Goal: Information Seeking & Learning: Learn about a topic

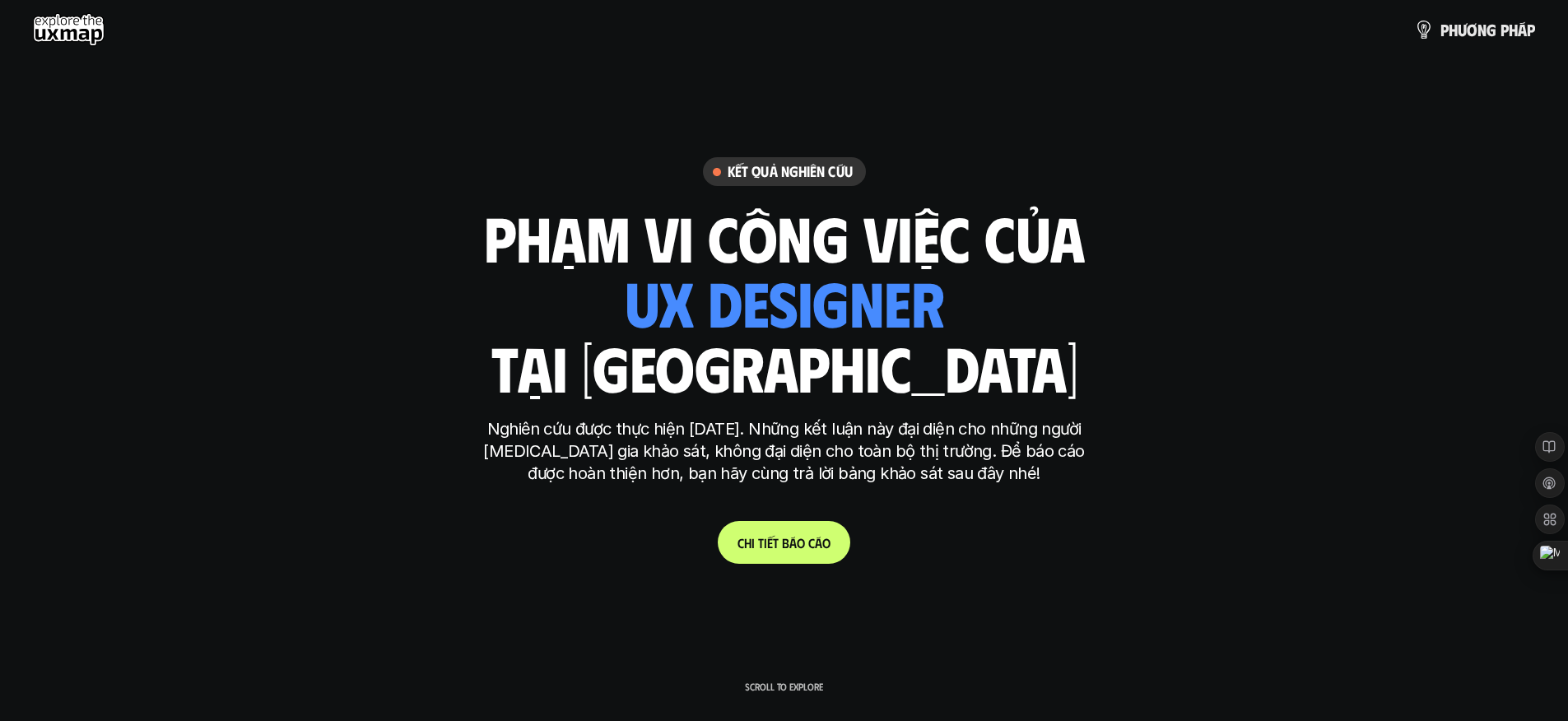
click at [774, 548] on p "C h i t i ế t b á o c á o" at bounding box center [784, 542] width 93 height 16
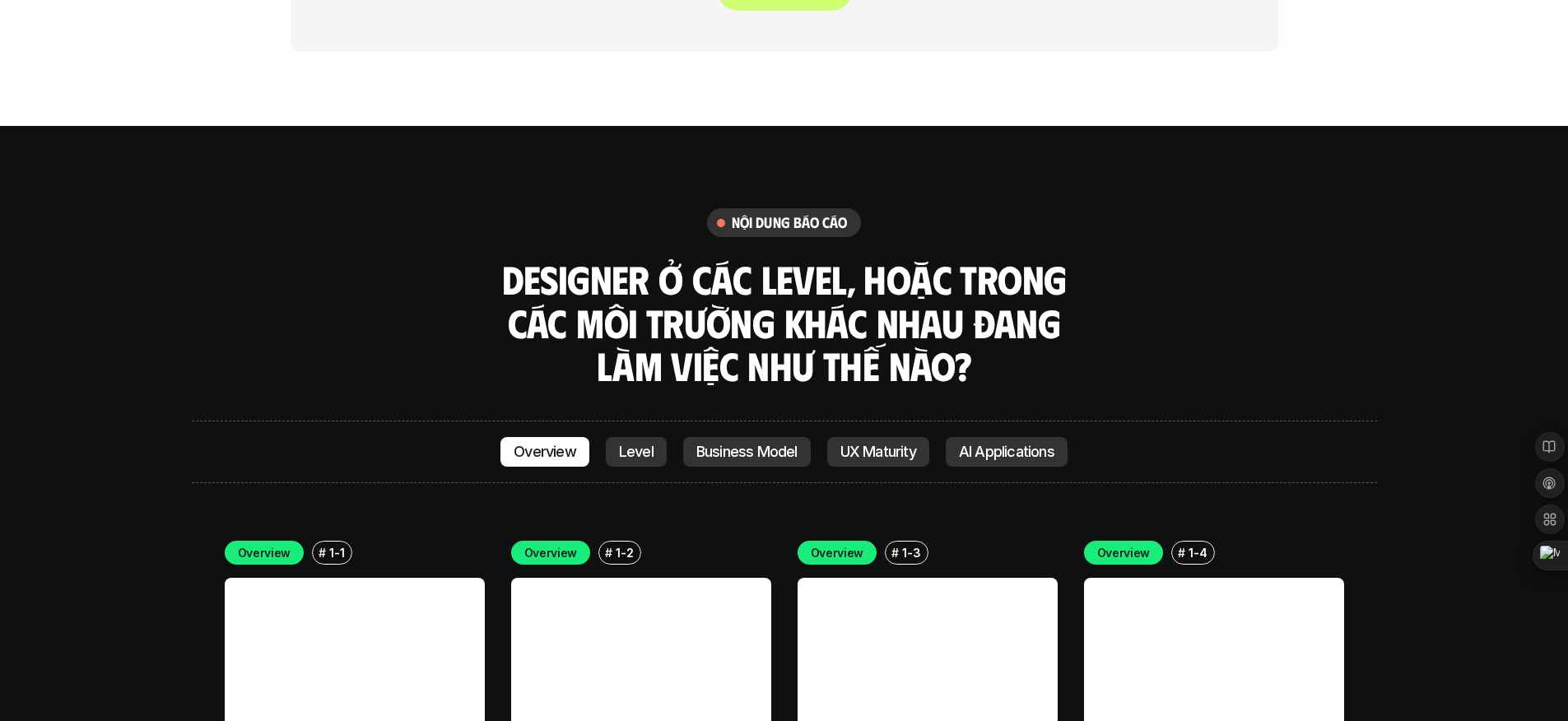
scroll to position [4414, 0]
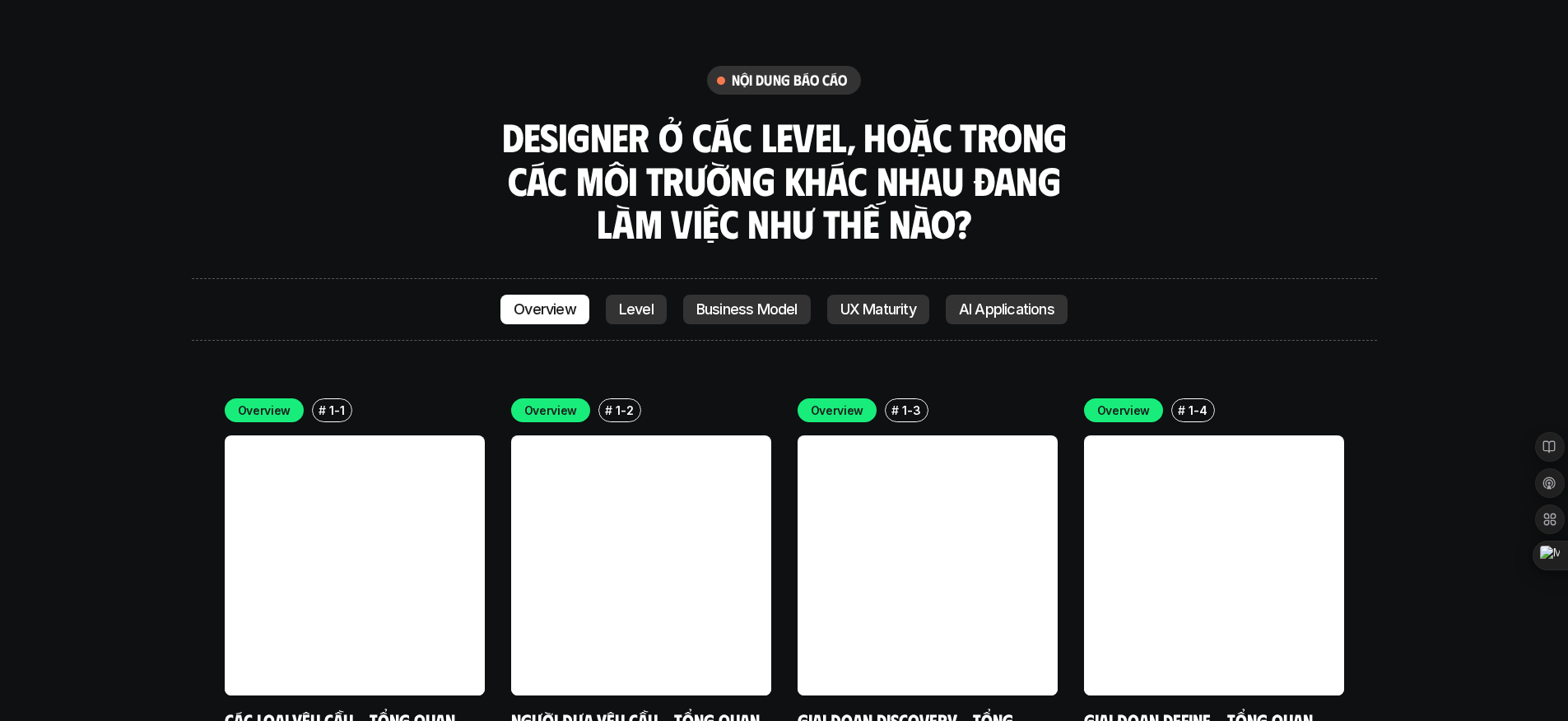
click at [655, 294] on link "Level" at bounding box center [636, 309] width 61 height 30
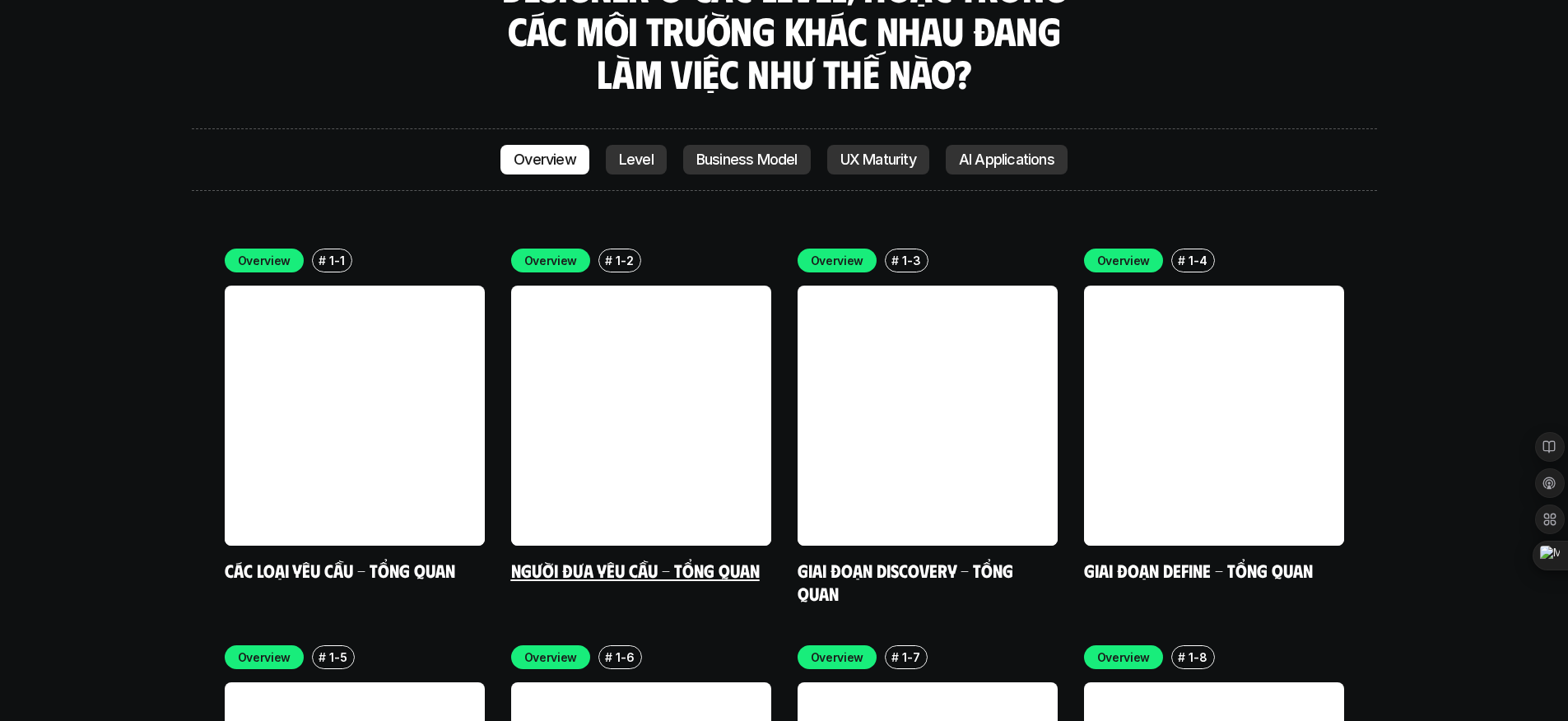
scroll to position [4705, 0]
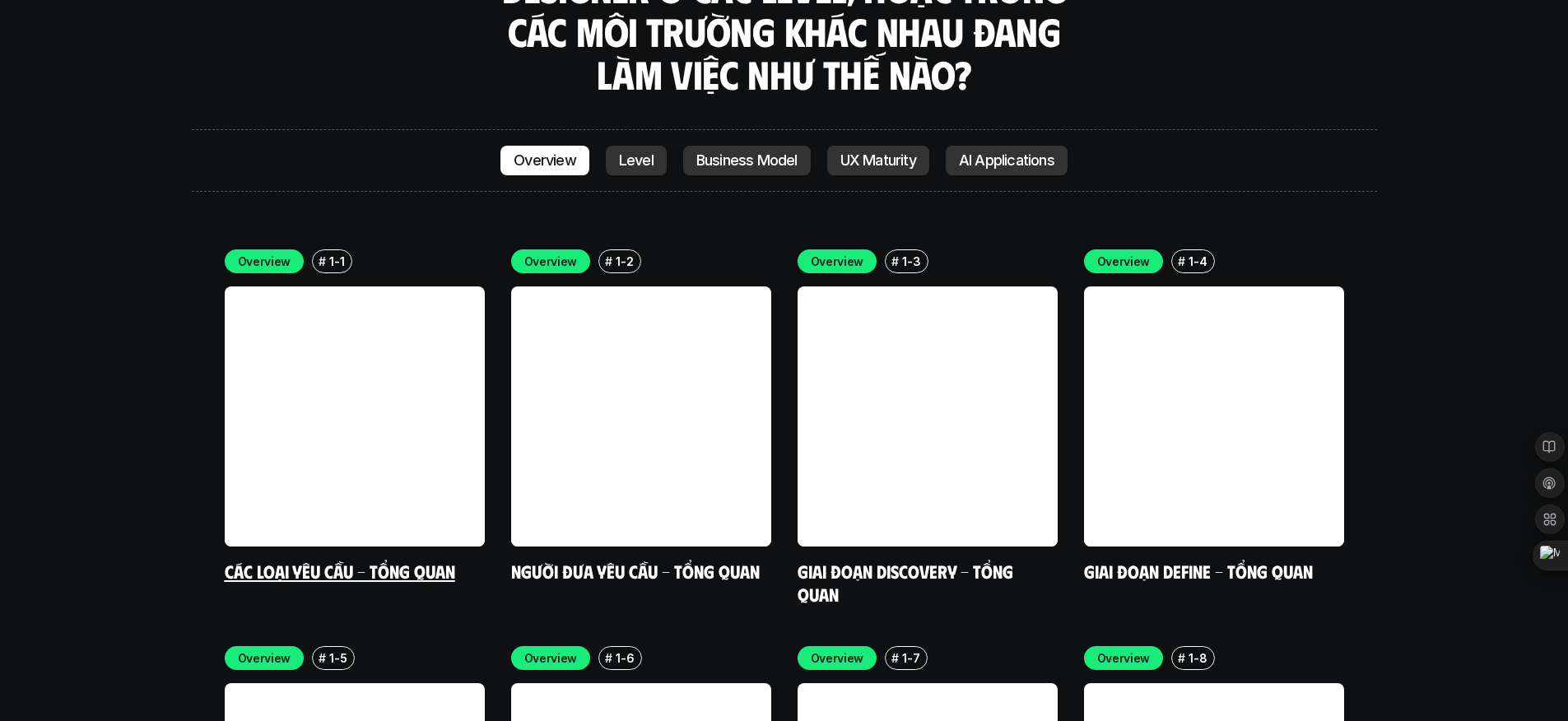
click at [440, 287] on link at bounding box center [355, 416] width 261 height 260
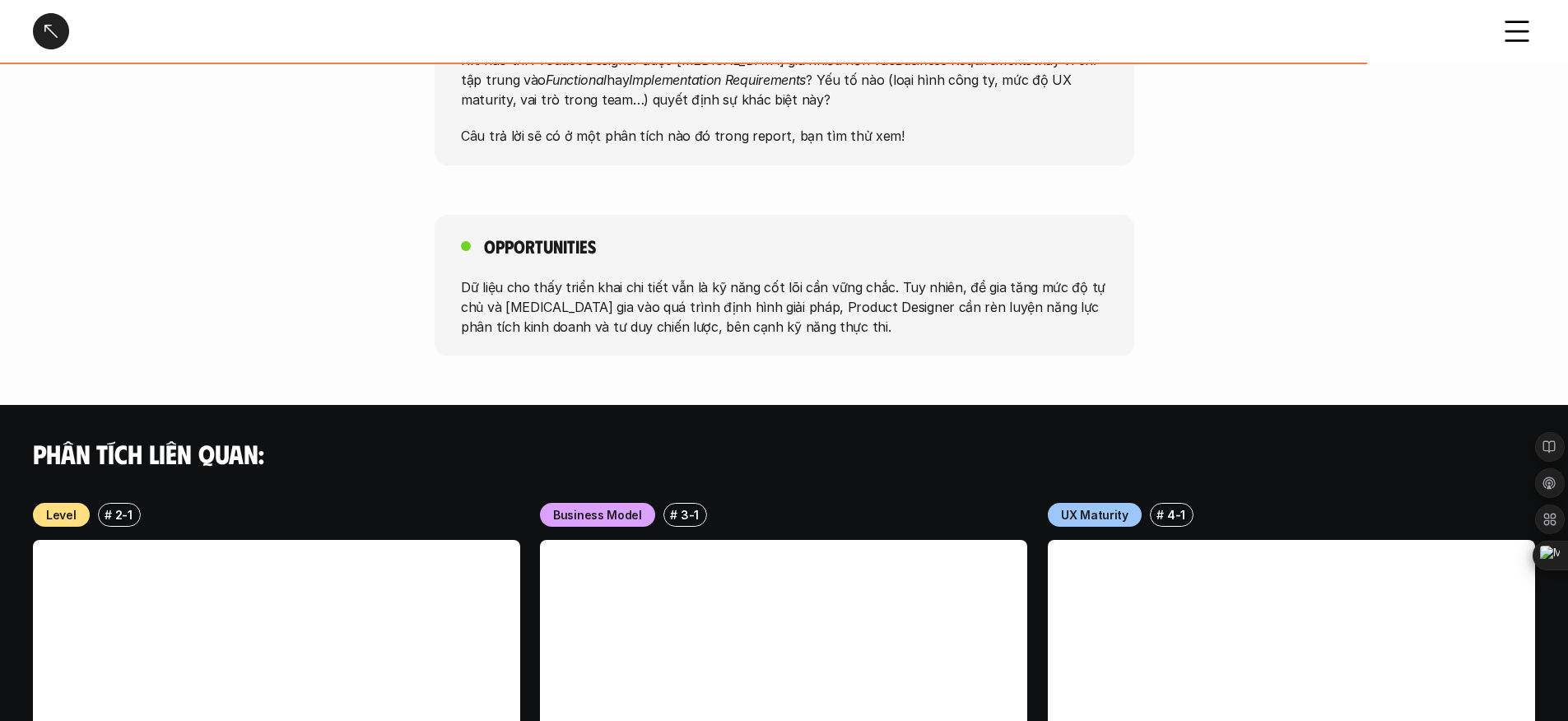
scroll to position [1268, 0]
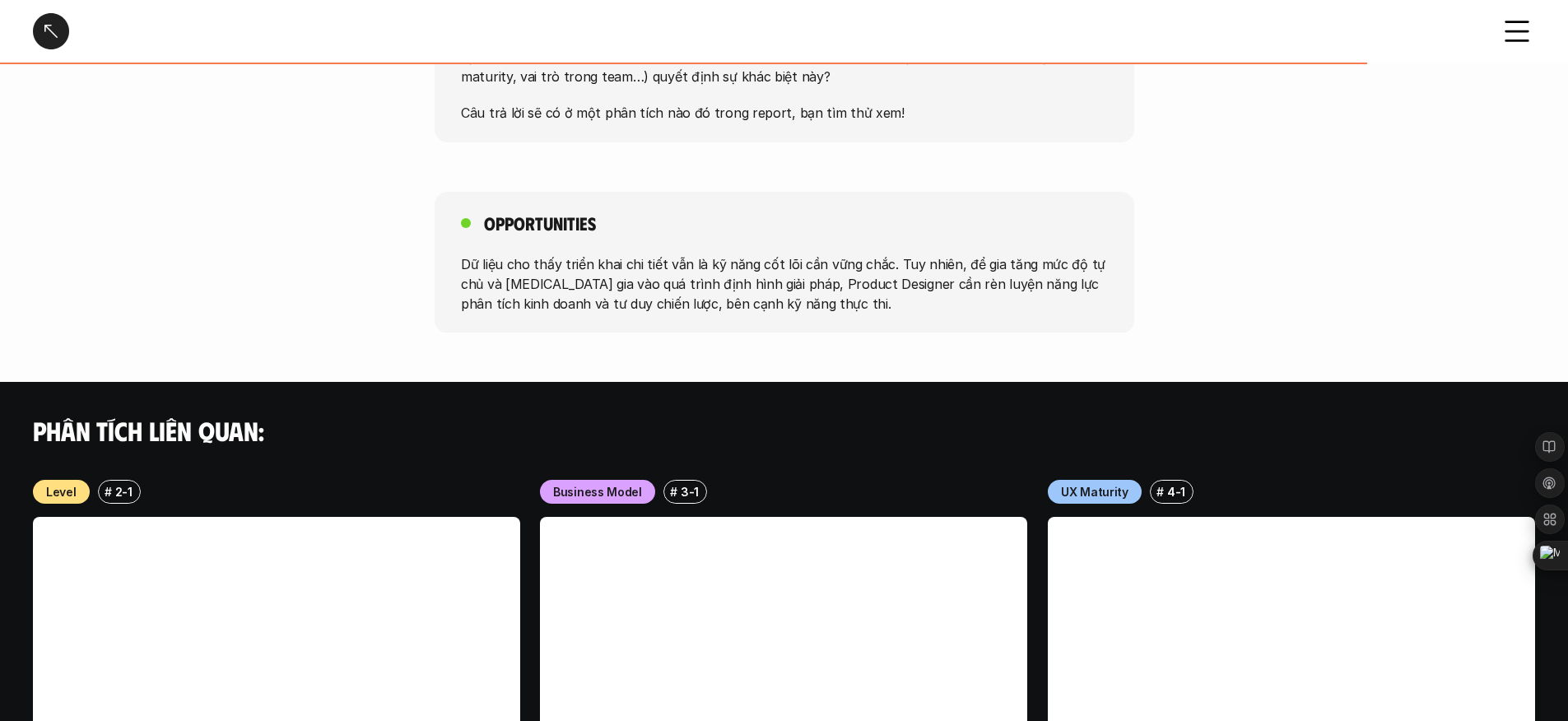
click at [55, 26] on div at bounding box center [51, 31] width 37 height 37
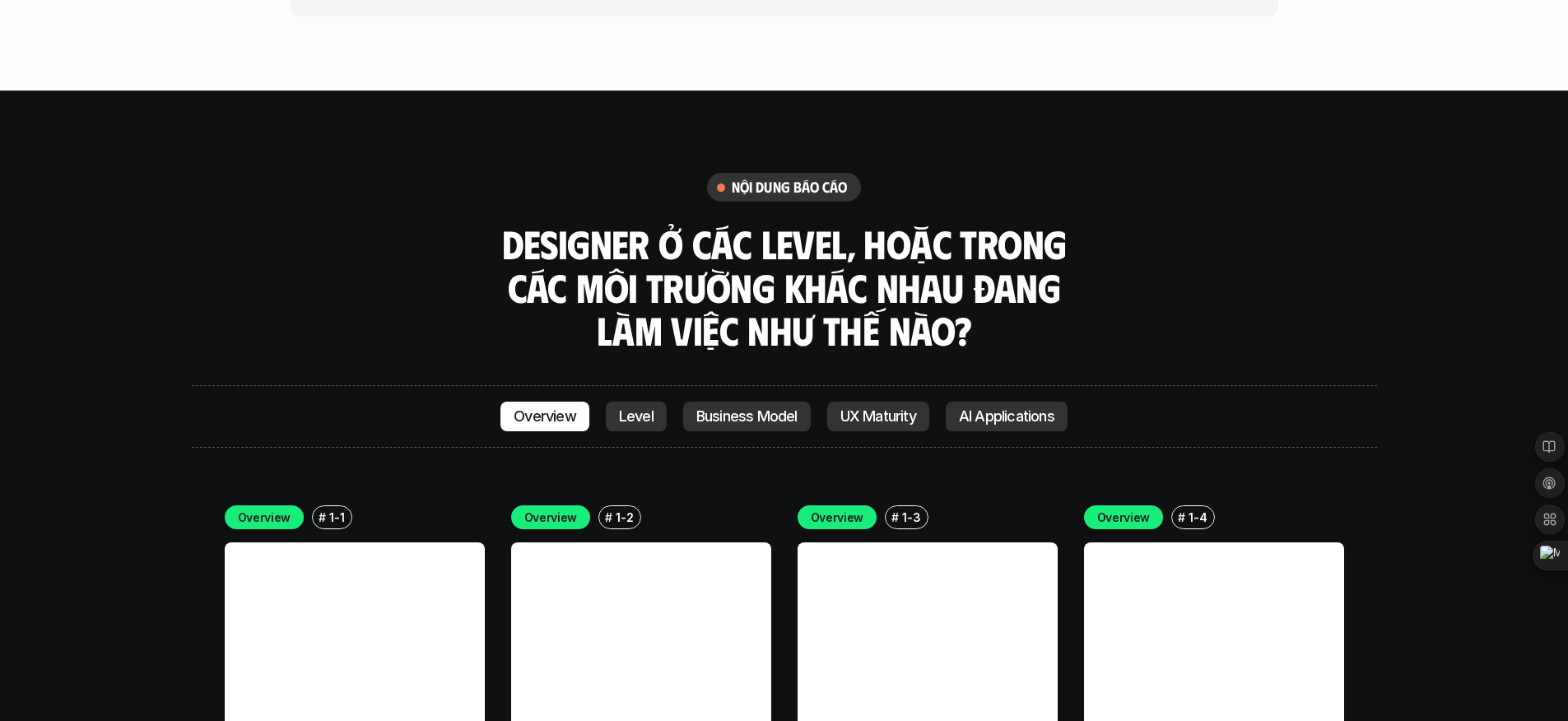
scroll to position [4433, 0]
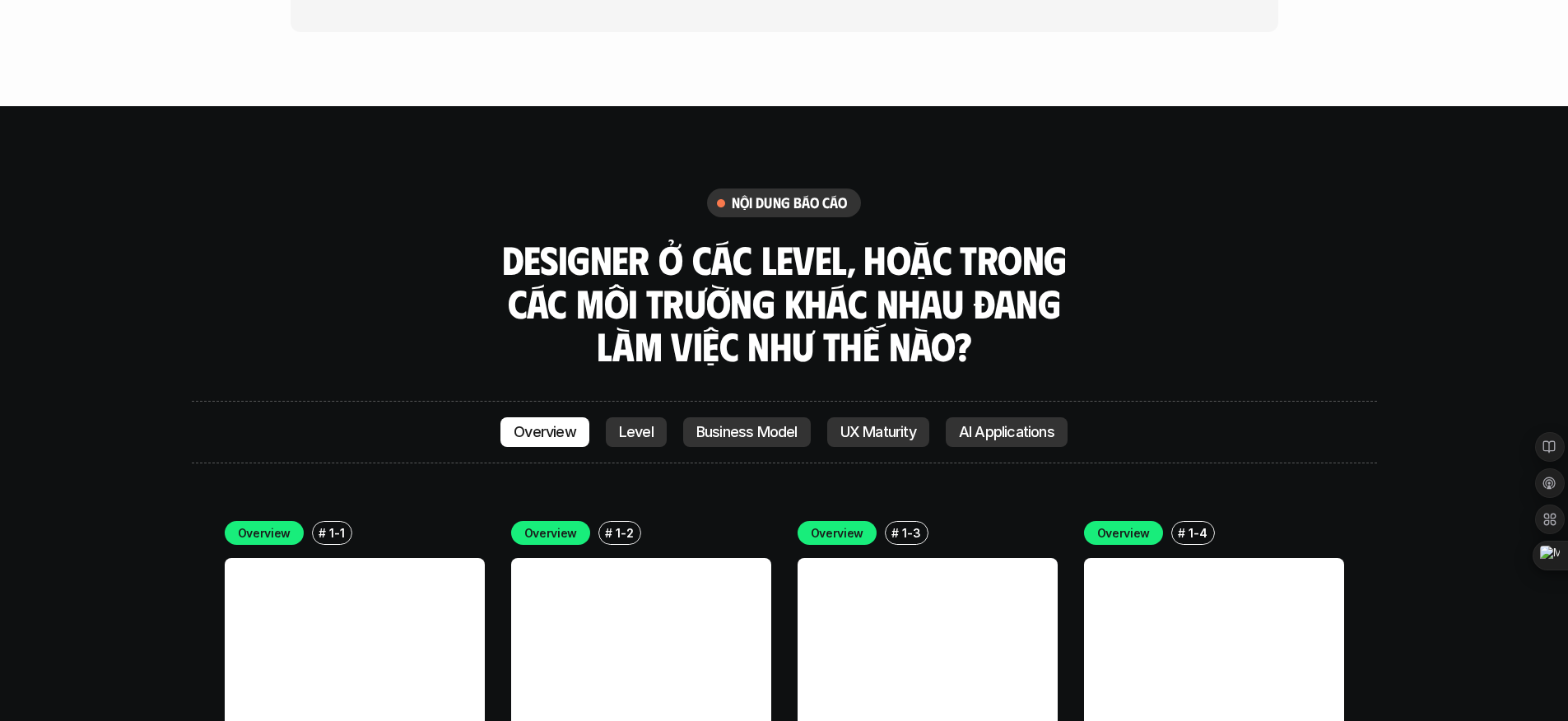
drag, startPoint x: 595, startPoint y: 331, endPoint x: 624, endPoint y: 329, distance: 29.1
click at [596, 417] on div "Overview Level Business Model UX Maturity AI Applications" at bounding box center [784, 432] width 567 height 30
click at [736, 424] on p "Business Model" at bounding box center [748, 432] width 102 height 17
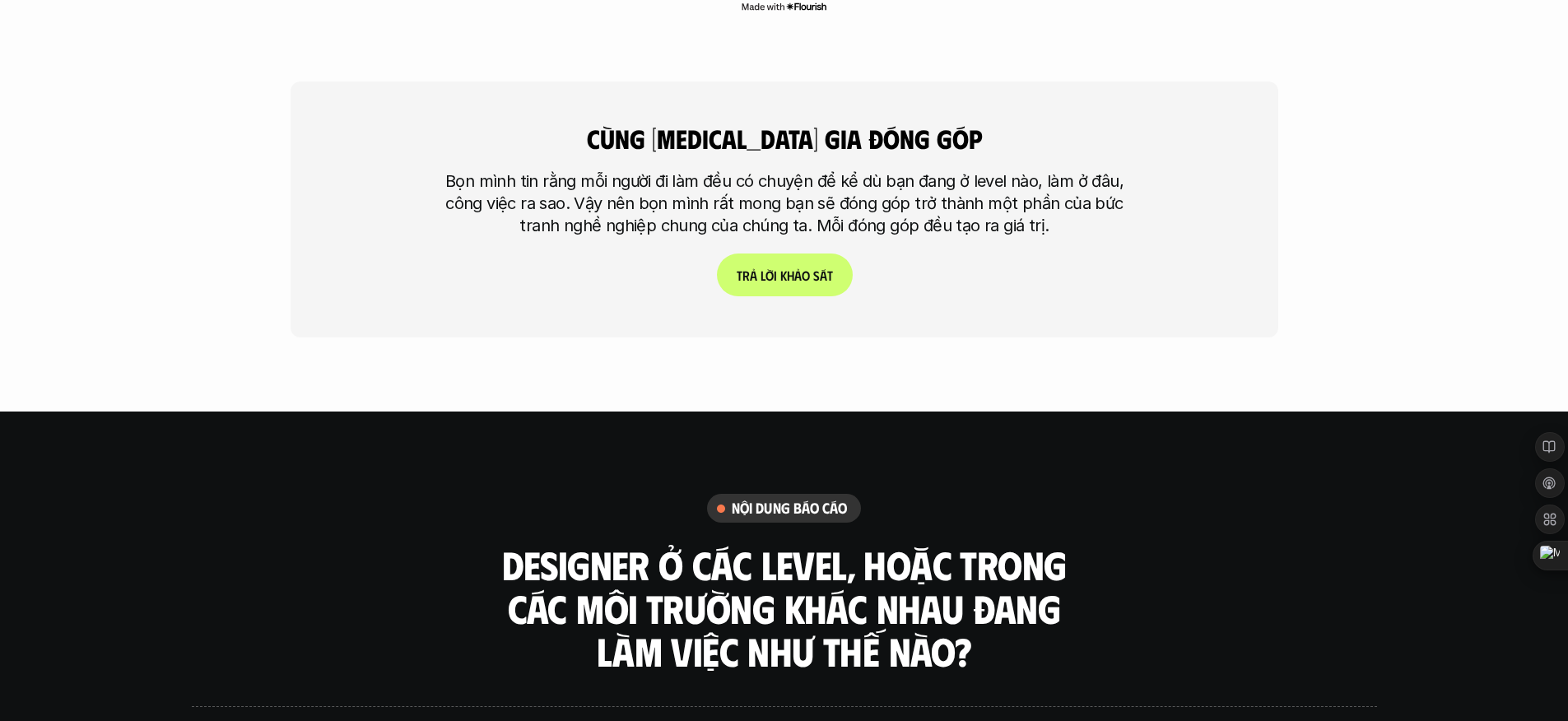
scroll to position [4337, 0]
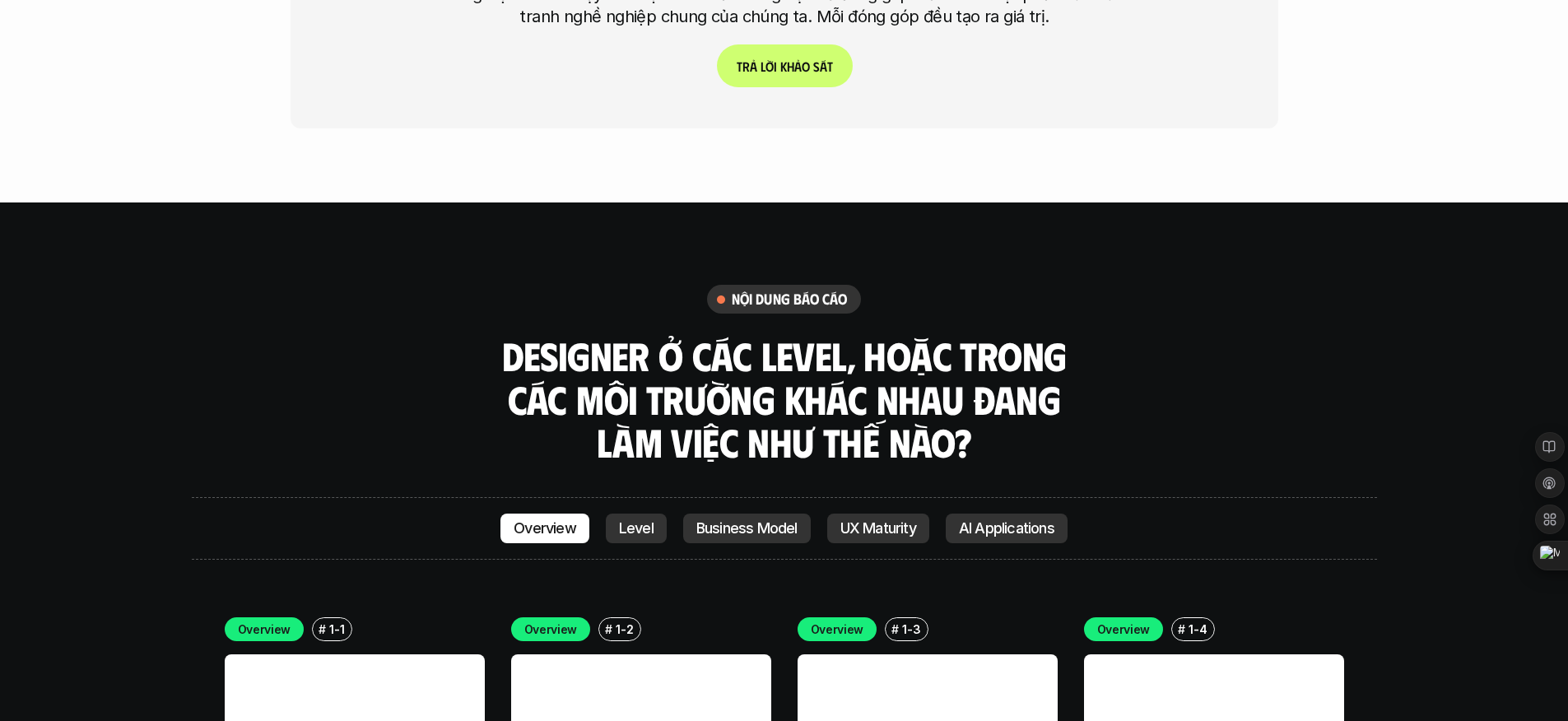
click at [996, 520] on p "AI Applications" at bounding box center [1007, 528] width 96 height 17
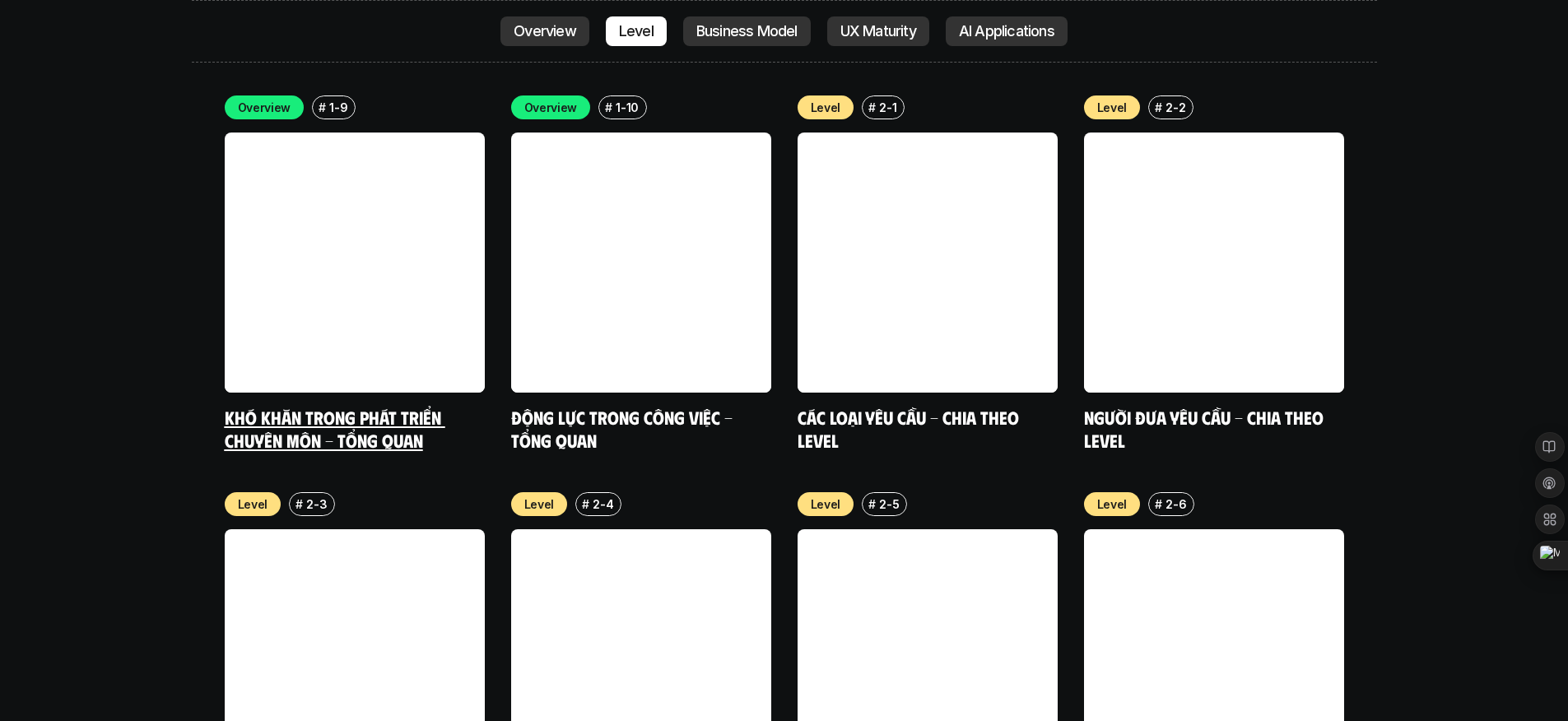
scroll to position [5995, 0]
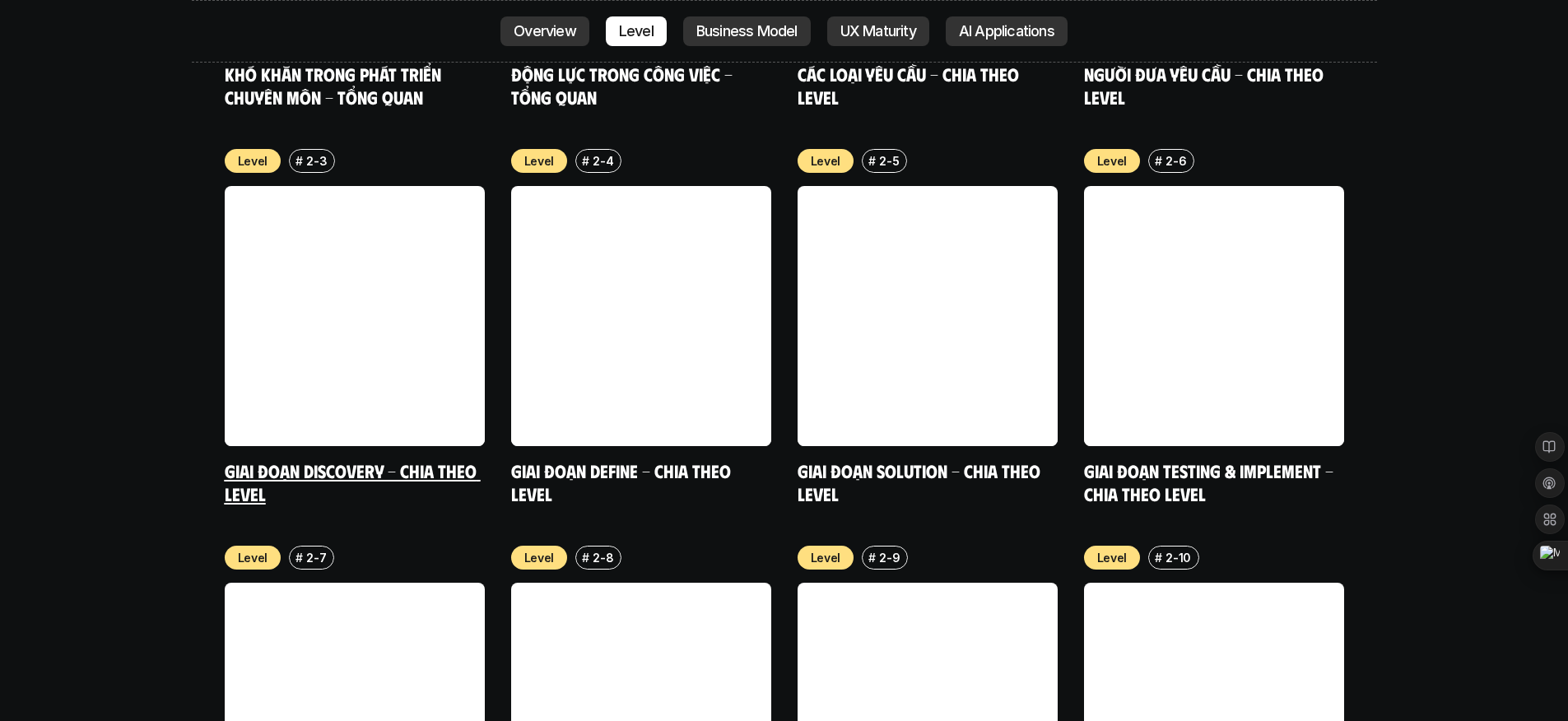
click at [380, 264] on link at bounding box center [355, 316] width 261 height 260
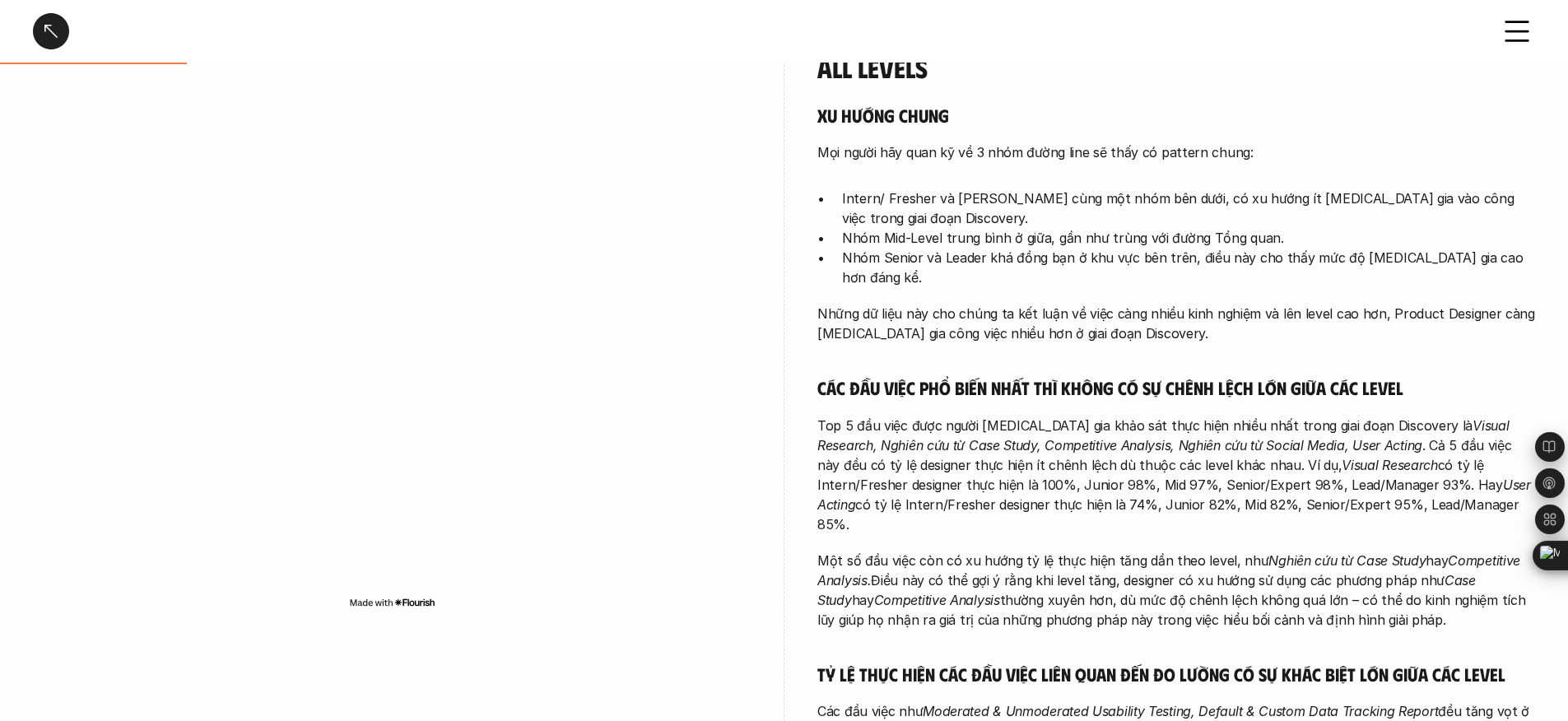
scroll to position [655, 0]
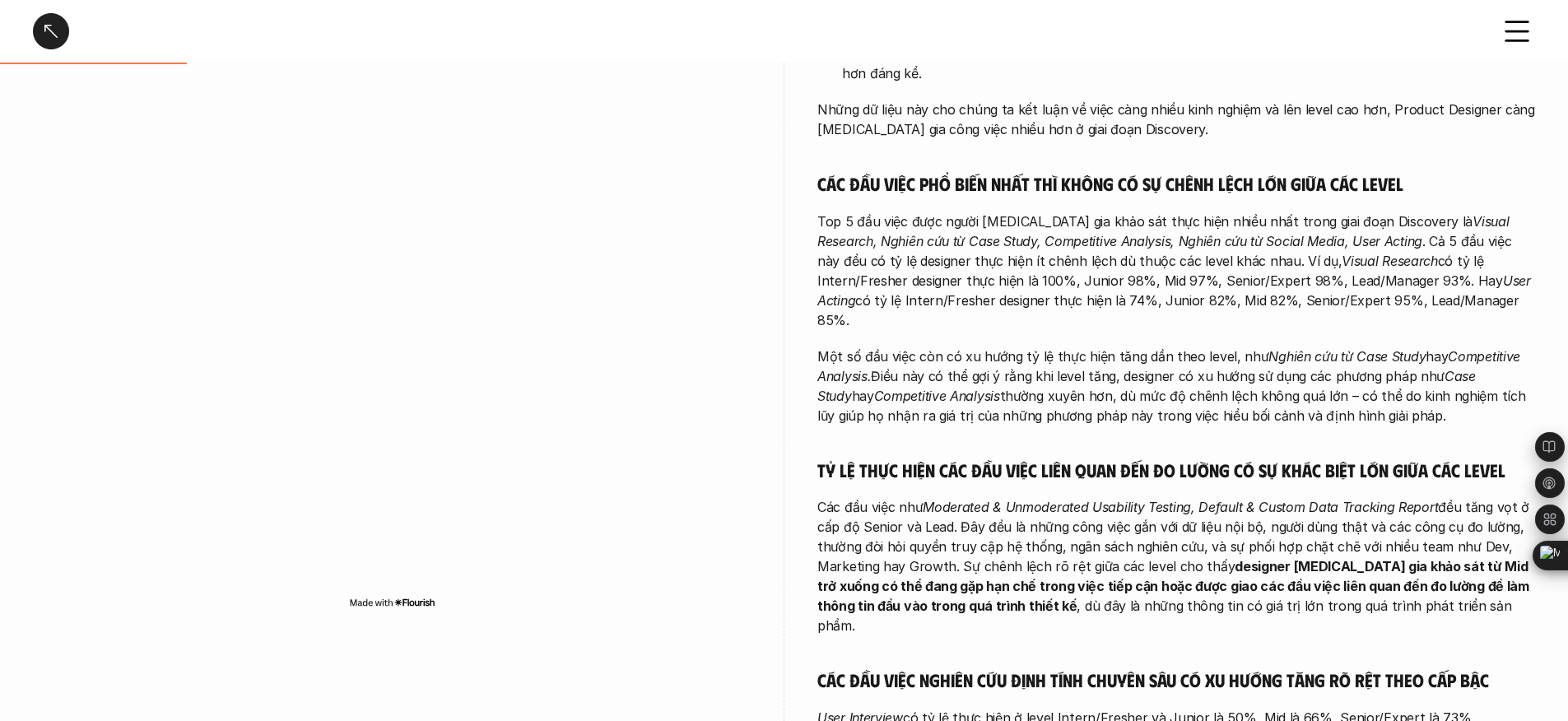
click at [43, 35] on div at bounding box center [51, 31] width 37 height 37
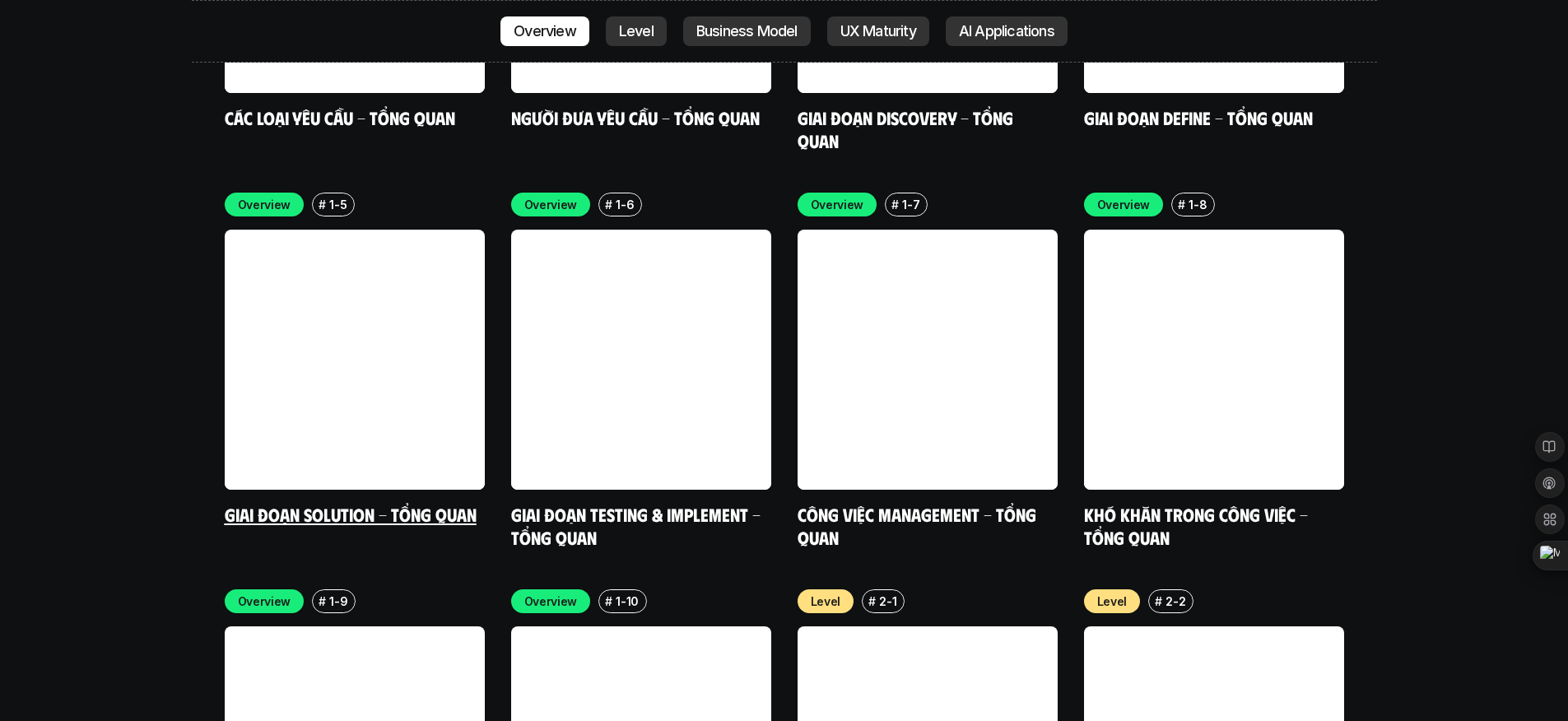
scroll to position [5164, 0]
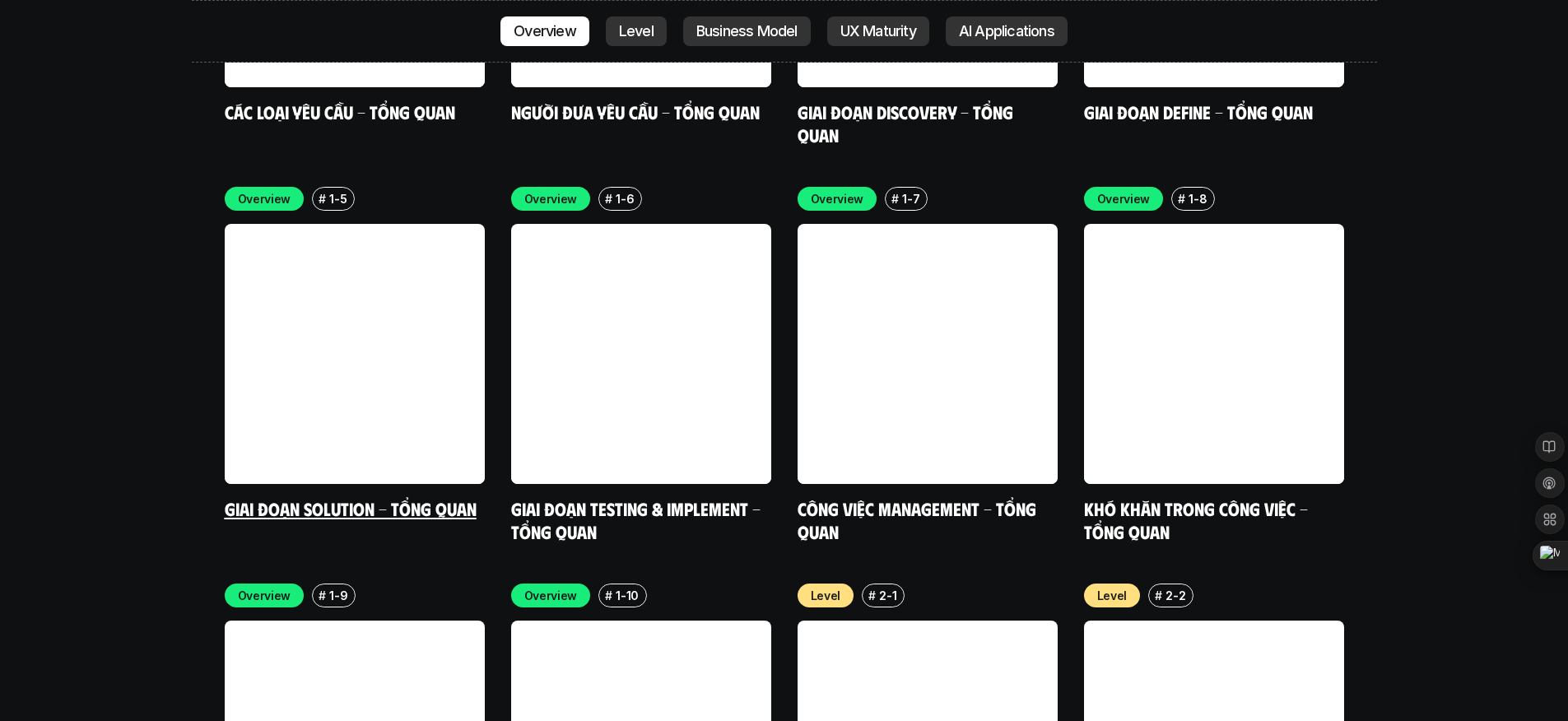
click at [333, 260] on link at bounding box center [355, 353] width 261 height 260
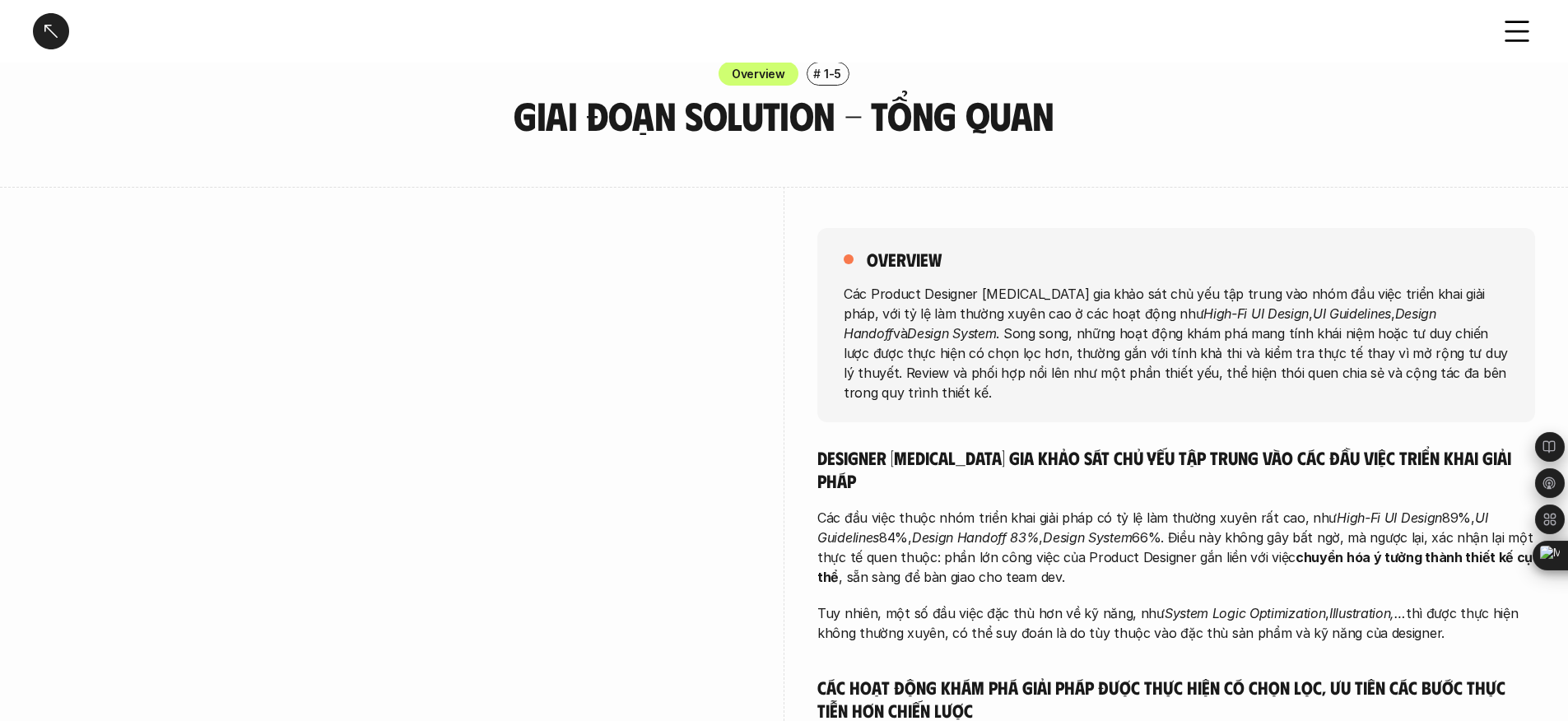
scroll to position [38, 0]
